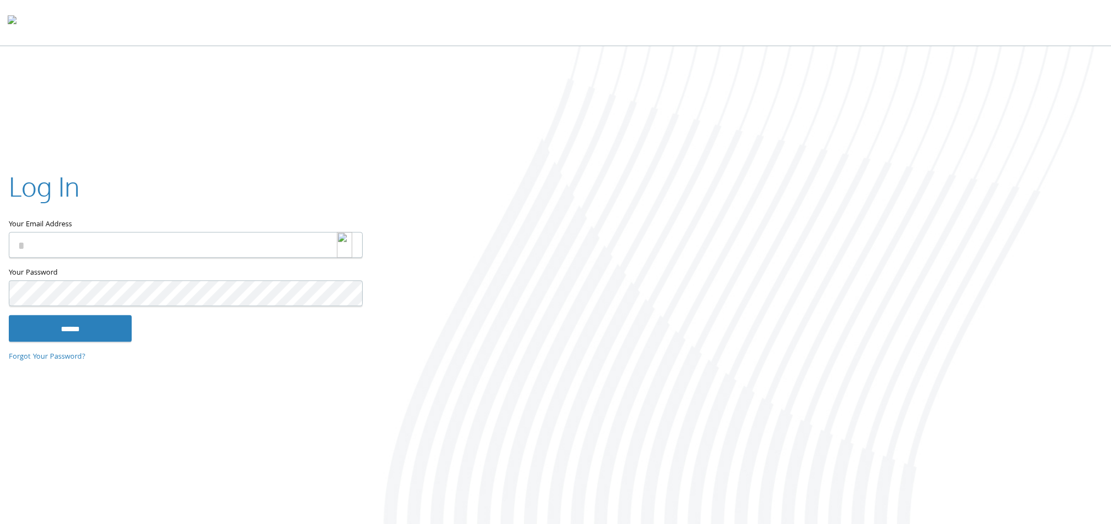
click at [345, 242] on img at bounding box center [344, 245] width 15 height 26
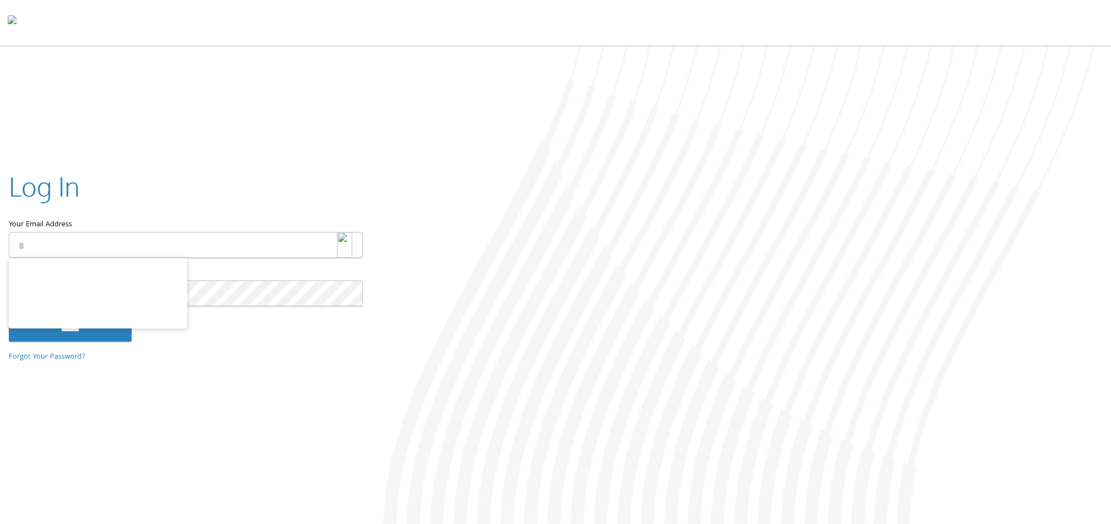
type input "**********"
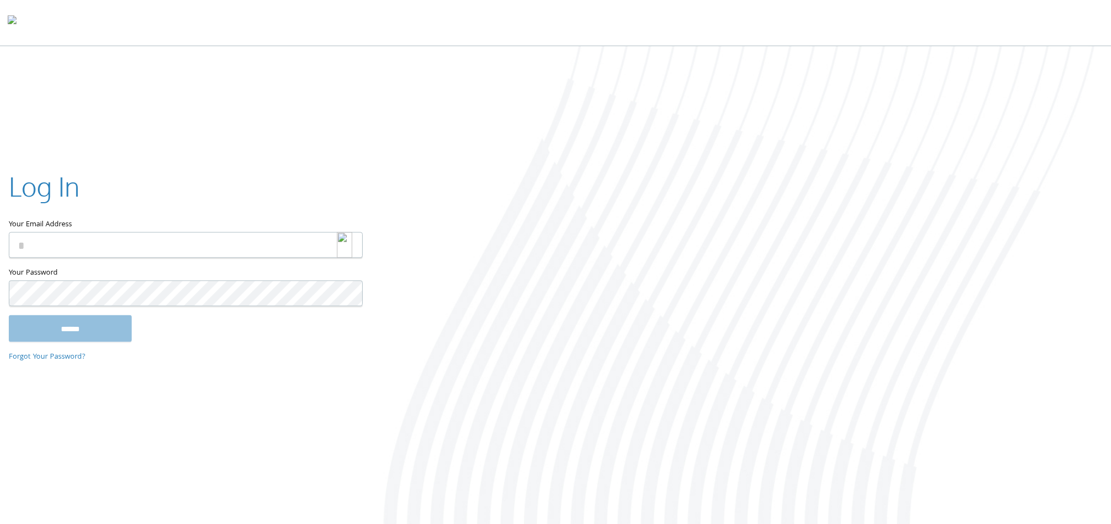
click at [344, 242] on img at bounding box center [344, 245] width 15 height 26
type input "**********"
